Goal: Find specific page/section: Locate a particular part of the current website

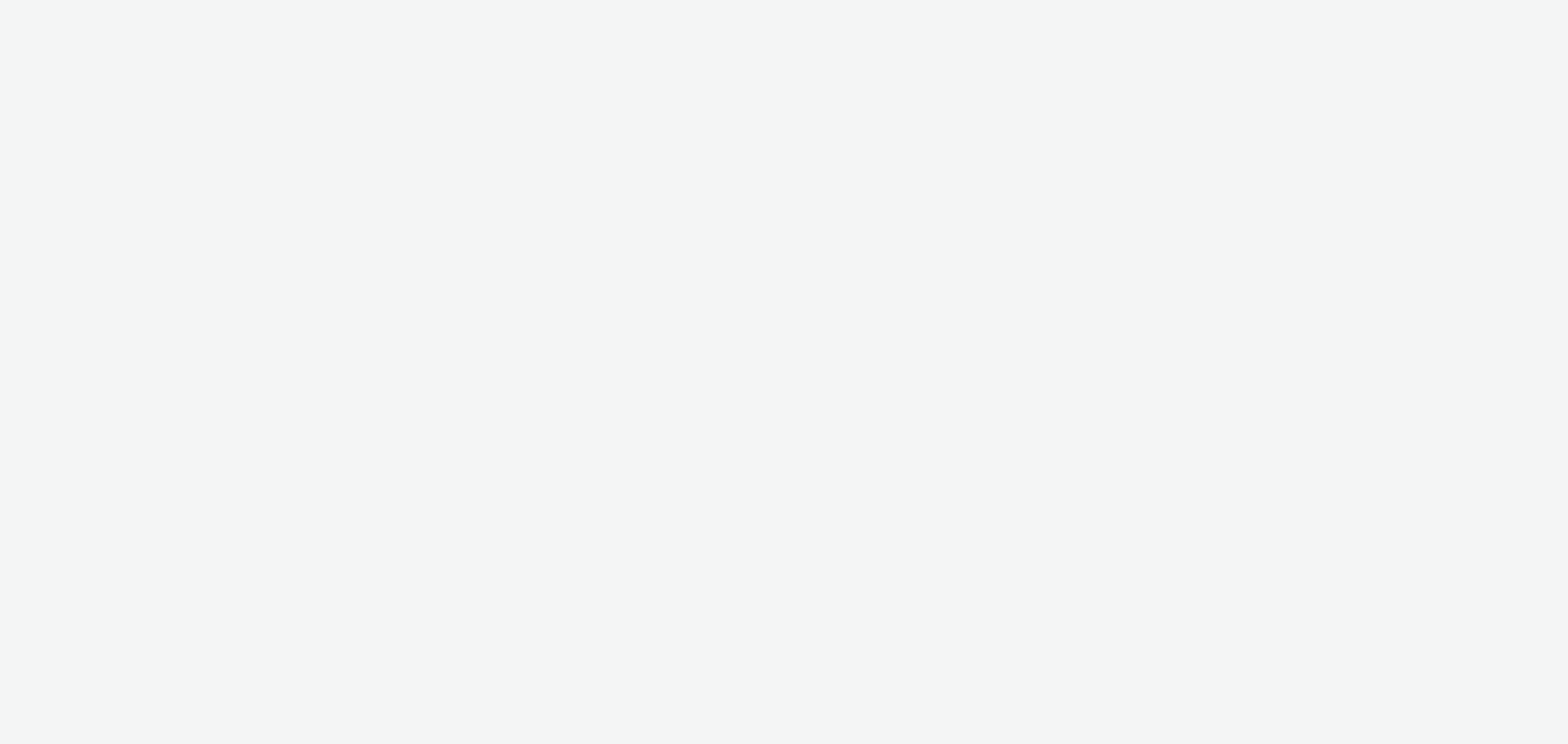
select select "47c37c18-910e-43a3-bb91-a2beb2847406"
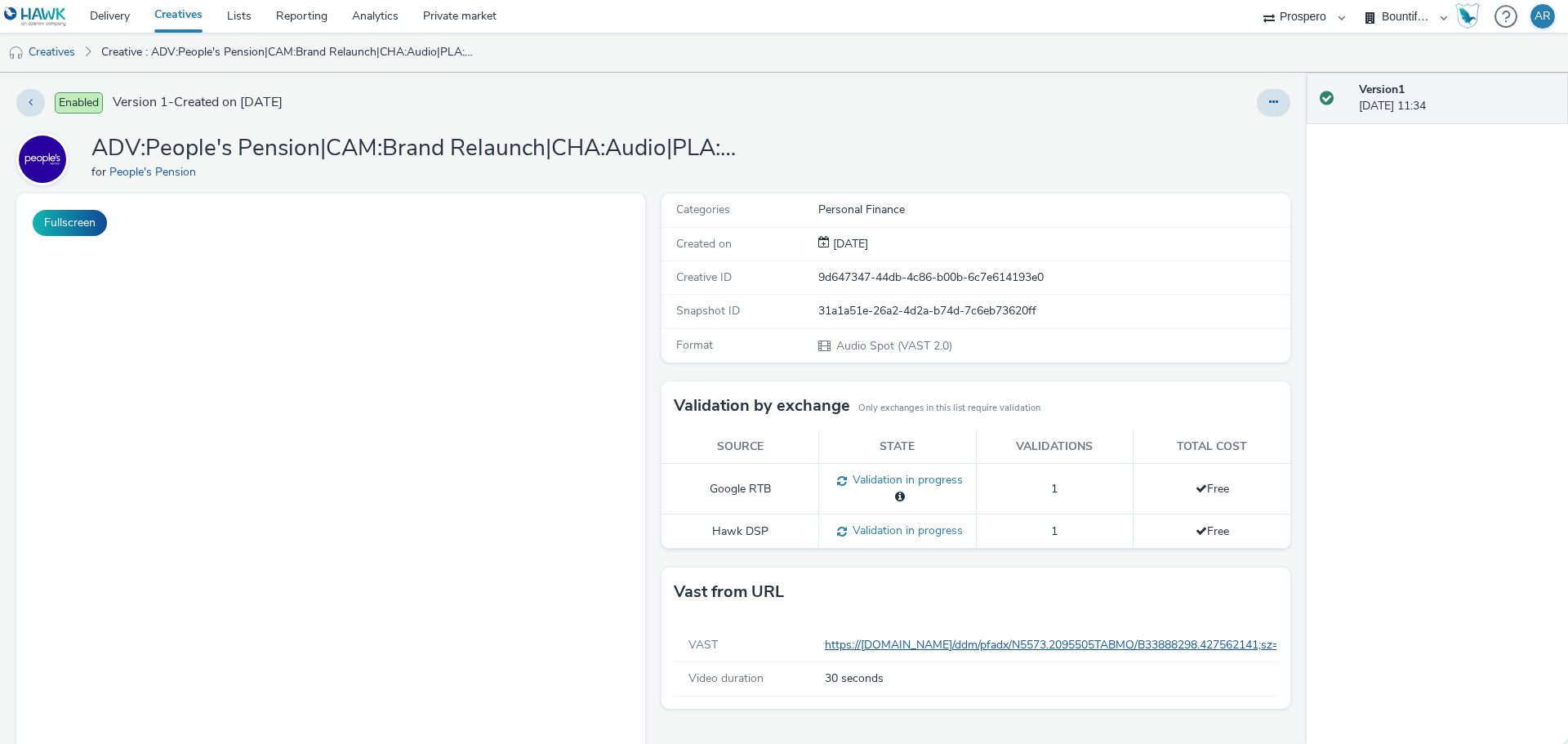
click at [935, 642] on link "https://[DOMAIN_NAME]/ddm/pfadx/N5573.2095505TABMO/B33888298.427562141;sz=0x0;o…" at bounding box center [1357, 644] width 1065 height 16
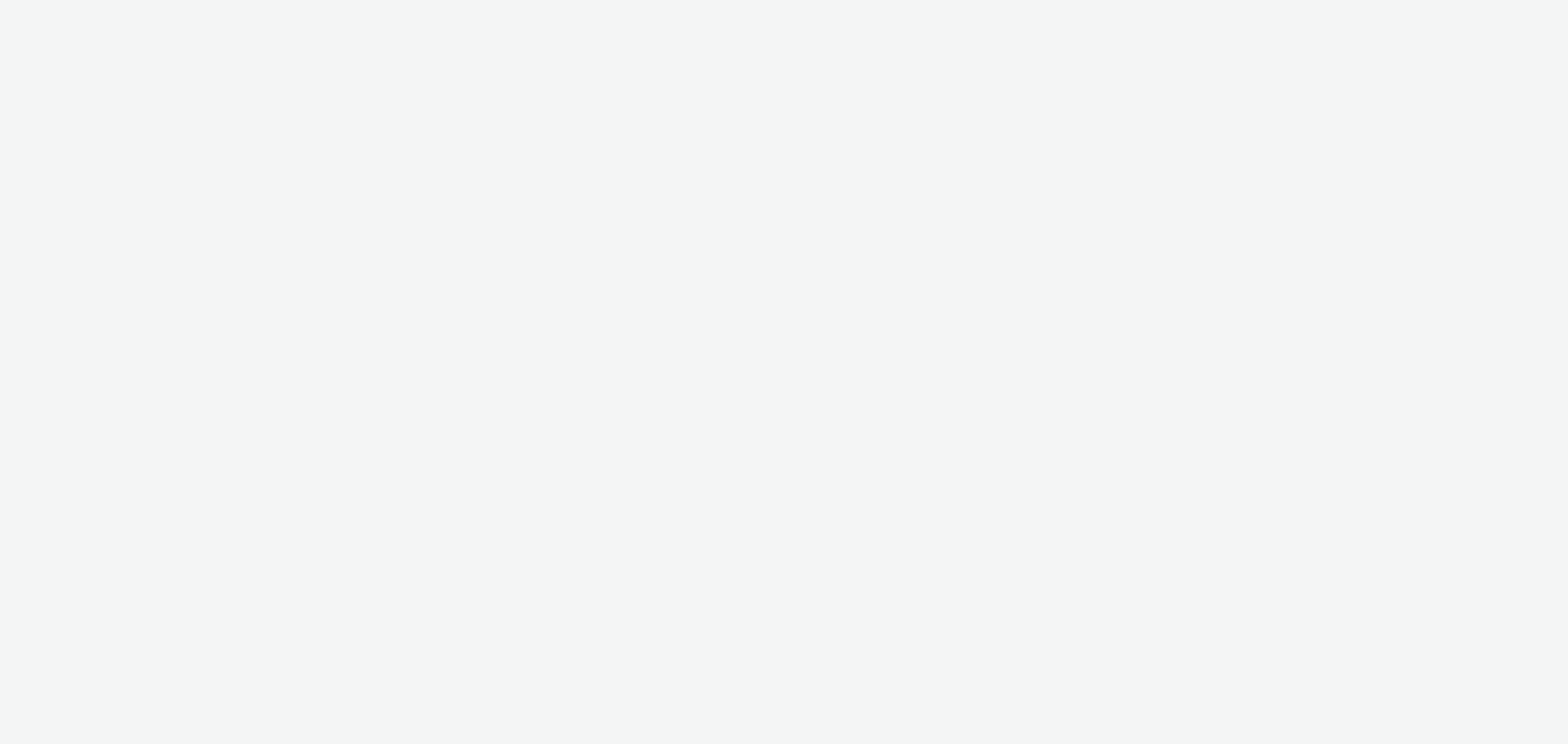
select select "47c37c18-910e-43a3-bb91-a2beb2847406"
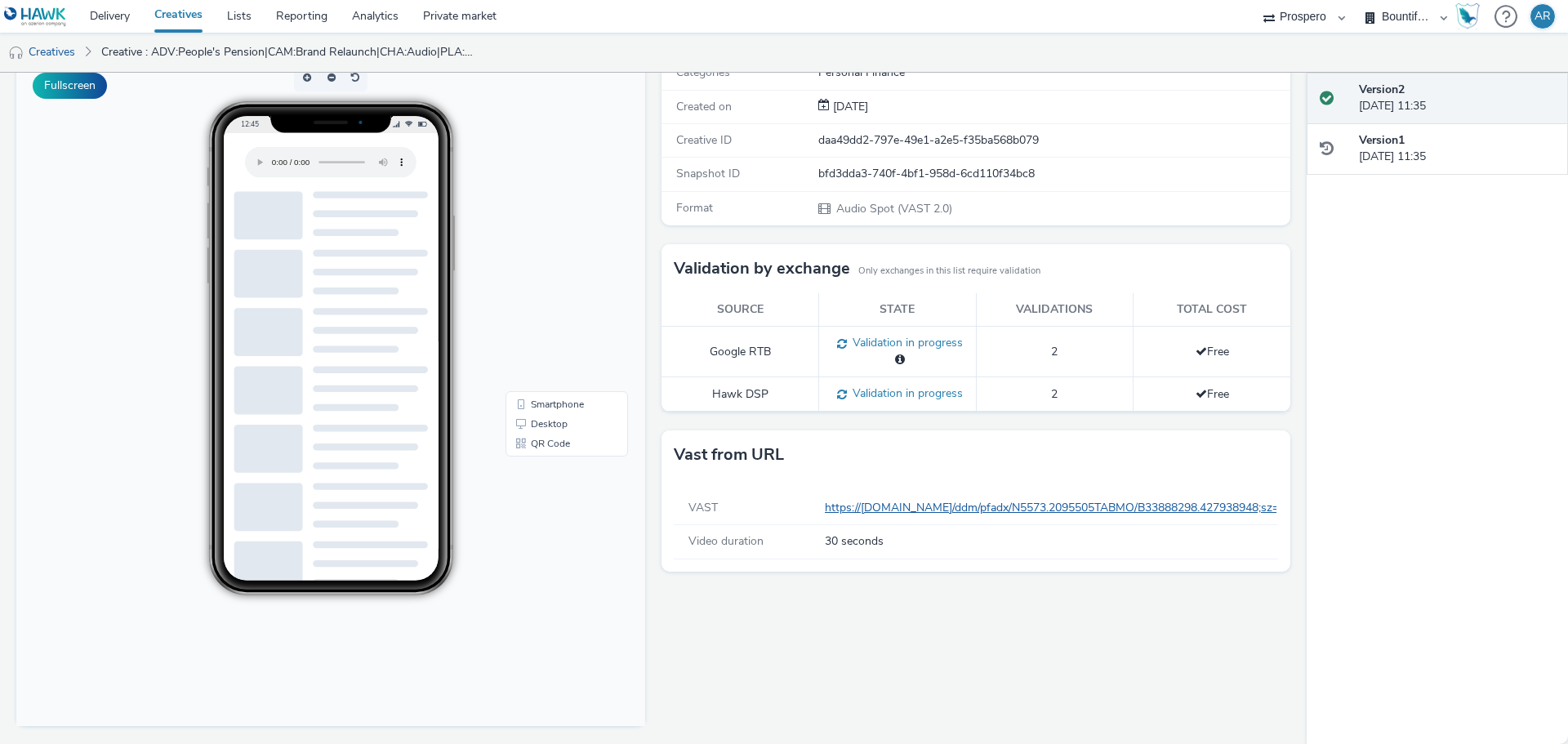
click at [1023, 502] on link "https://ad.doubleclick.net/ddm/pfadx/N5573.2095505TABMO/B33888298.427938948;sz=…" at bounding box center [1357, 507] width 1065 height 16
